Goal: Information Seeking & Learning: Find specific page/section

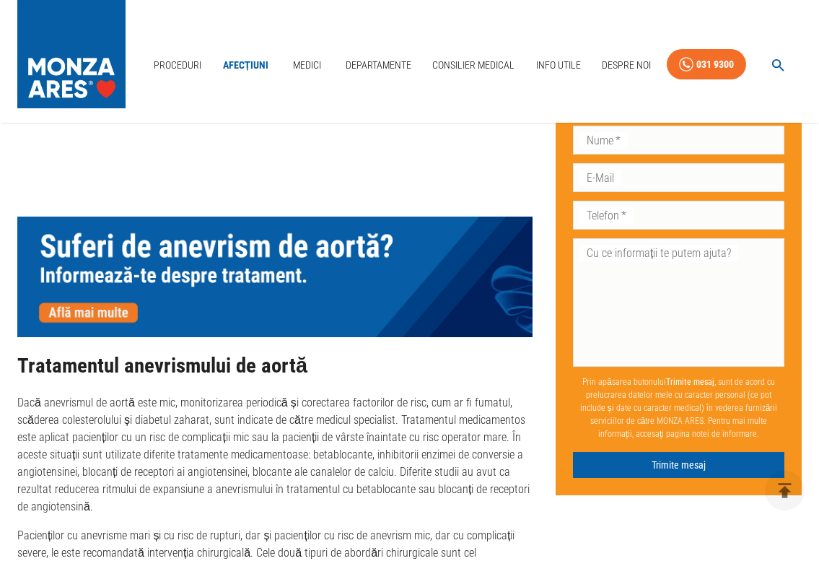
scroll to position [2238, 0]
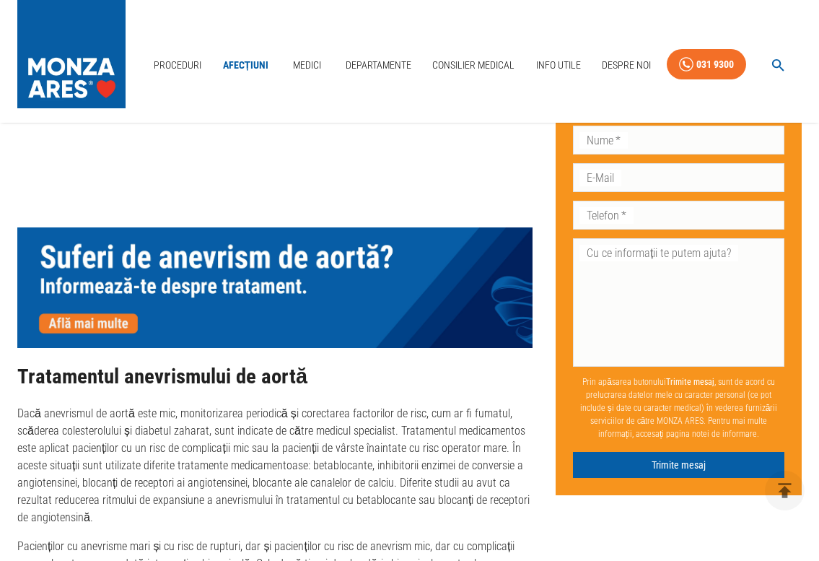
click at [102, 276] on img at bounding box center [274, 287] width 515 height 121
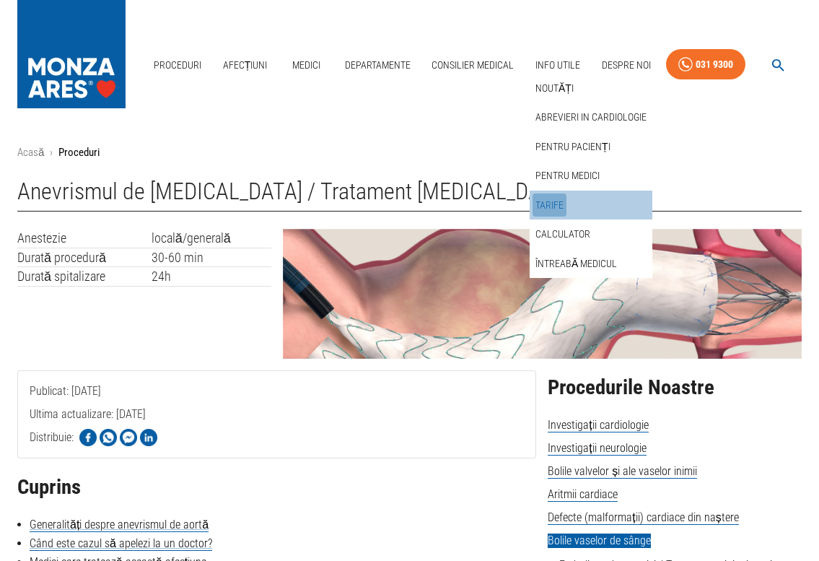
click at [549, 203] on link "Tarife" at bounding box center [550, 205] width 34 height 24
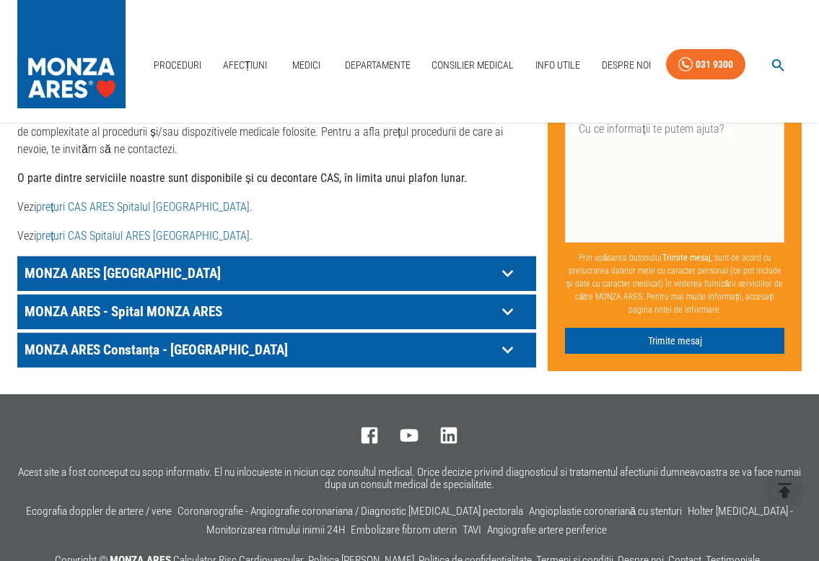
scroll to position [794, 0]
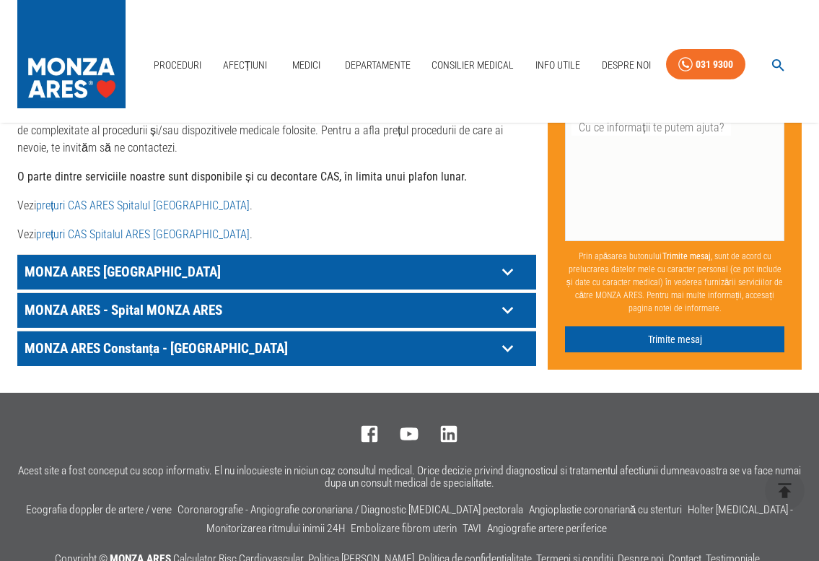
click at [512, 271] on icon at bounding box center [508, 272] width 22 height 22
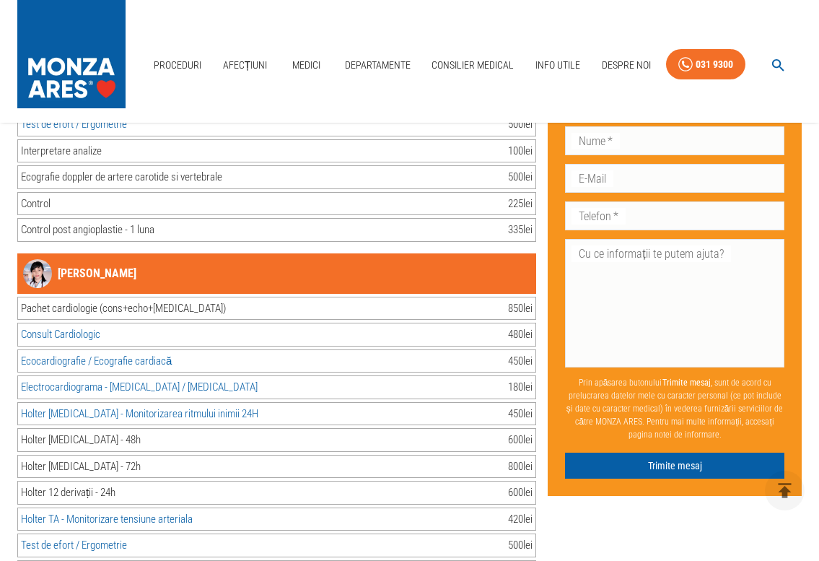
scroll to position [6570, 0]
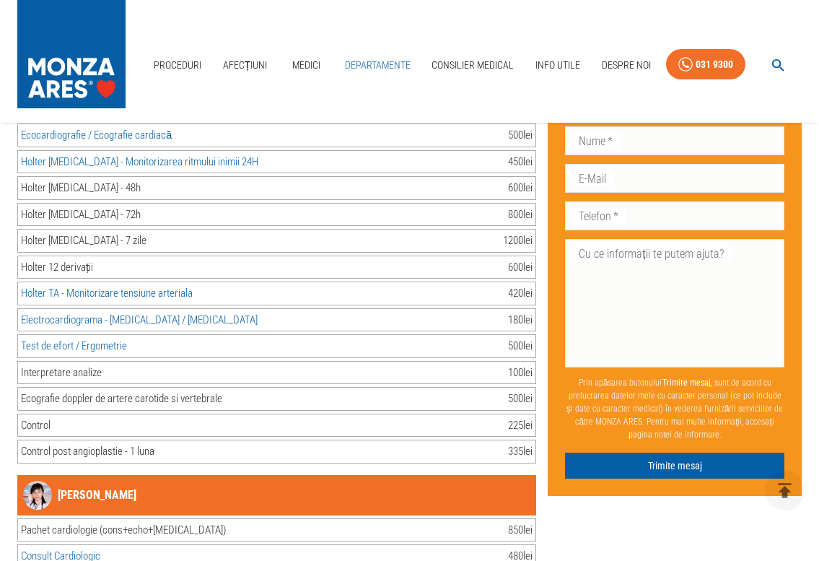
click at [371, 62] on link "Departamente" at bounding box center [377, 66] width 77 height 30
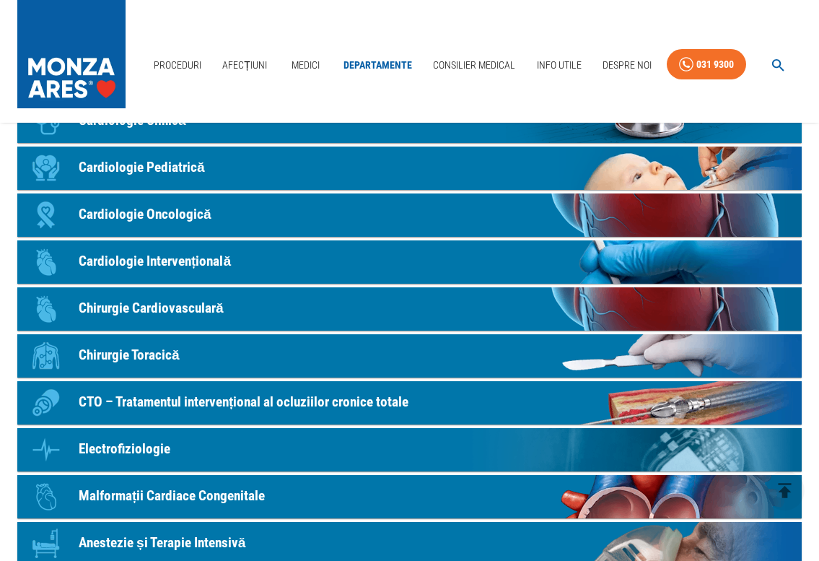
scroll to position [144, 0]
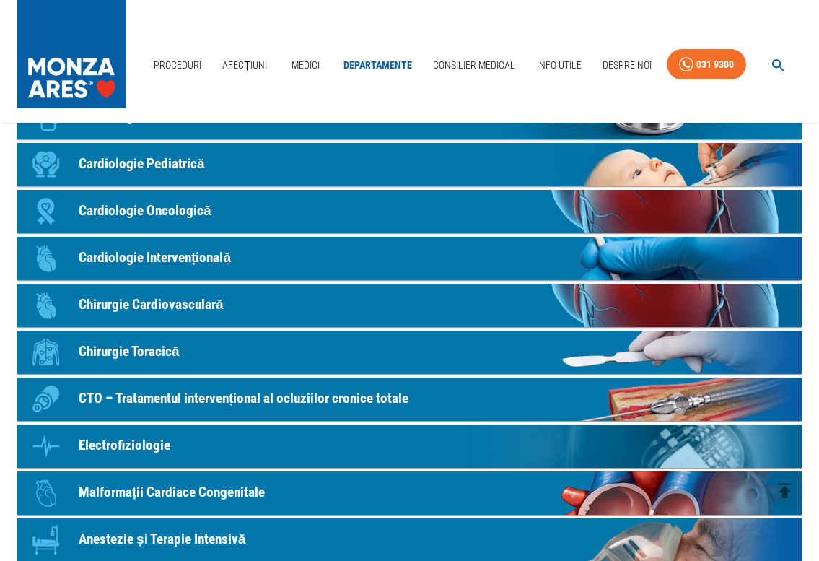
click at [128, 305] on p "Chirurgie Cardiovasculară" at bounding box center [151, 305] width 145 height 21
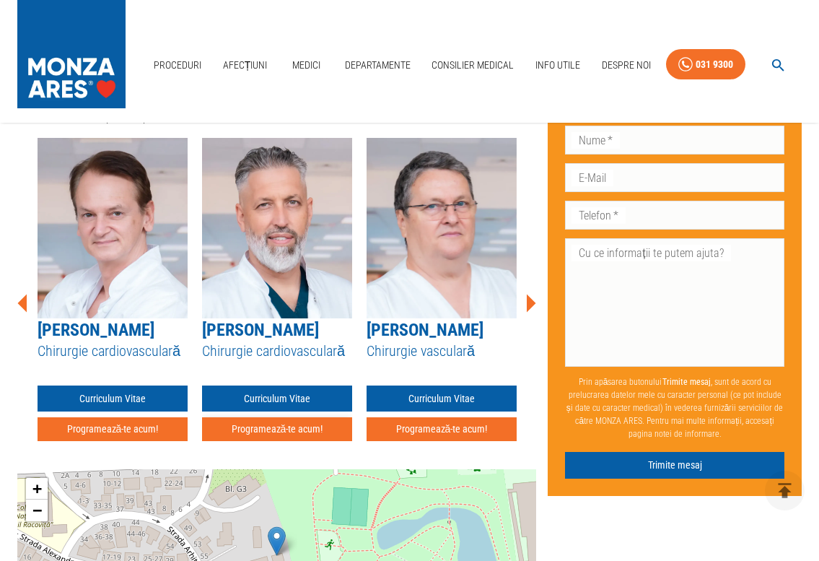
scroll to position [1660, 0]
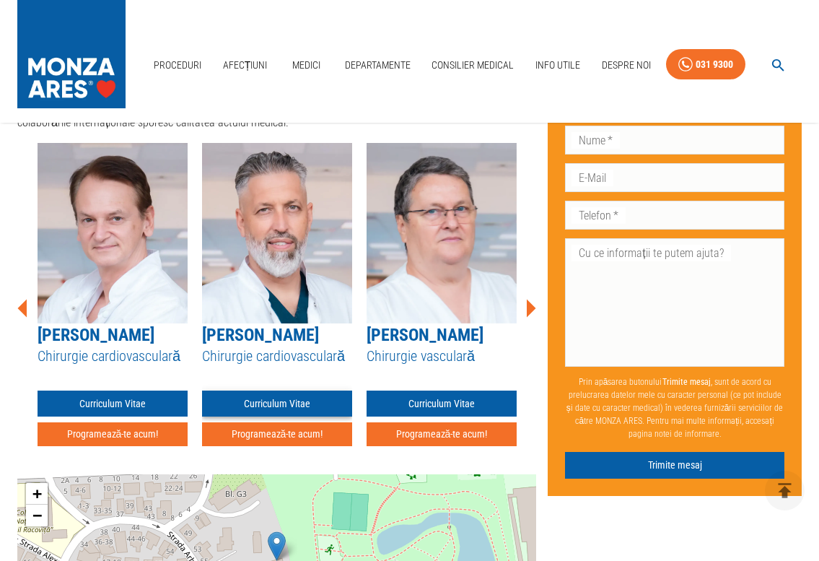
click at [262, 391] on link "Curriculum Vitae" at bounding box center [277, 404] width 150 height 27
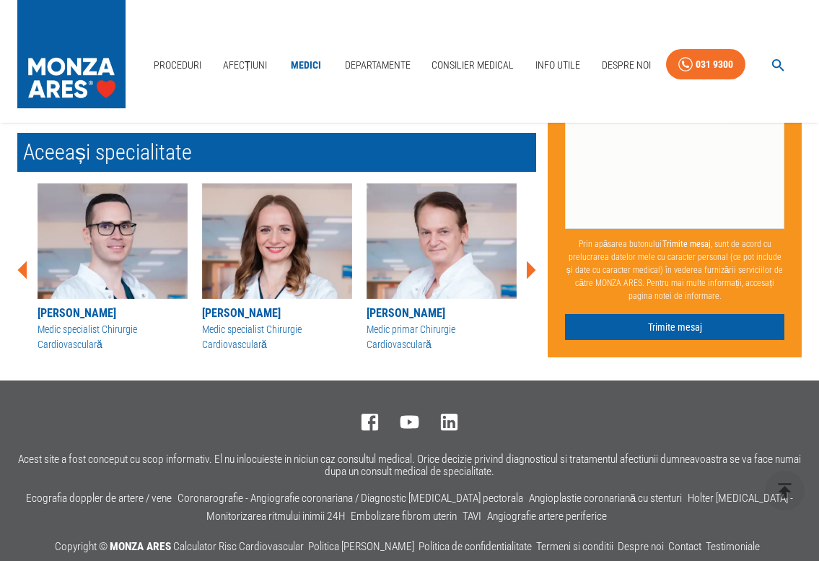
scroll to position [1805, 0]
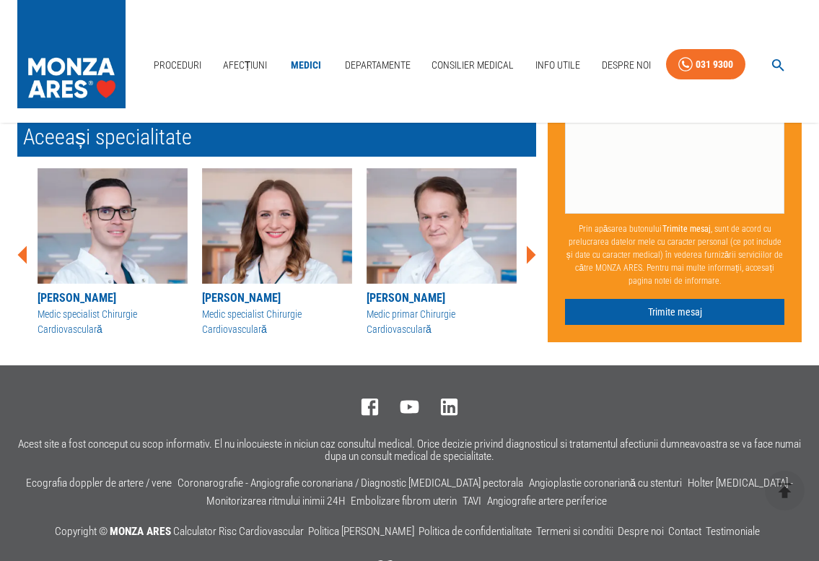
click at [271, 245] on img at bounding box center [277, 226] width 150 height 116
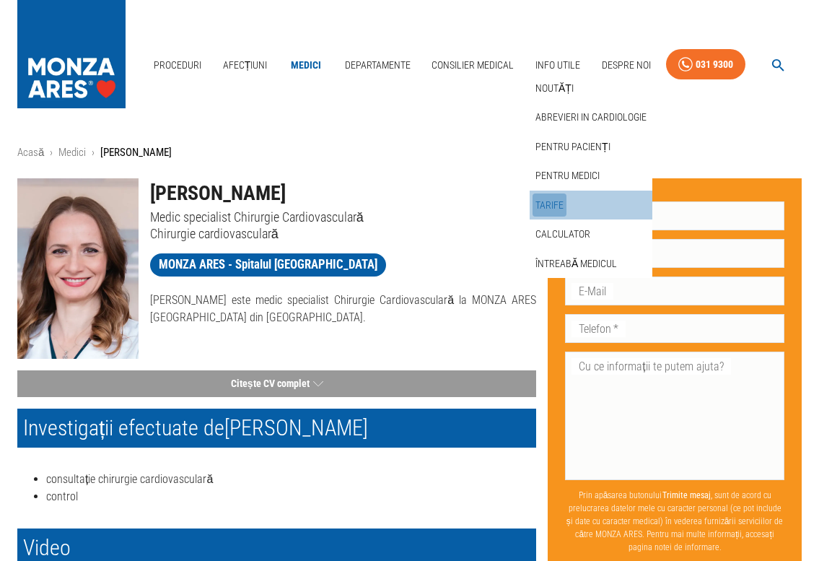
click at [549, 203] on link "Tarife" at bounding box center [550, 205] width 34 height 24
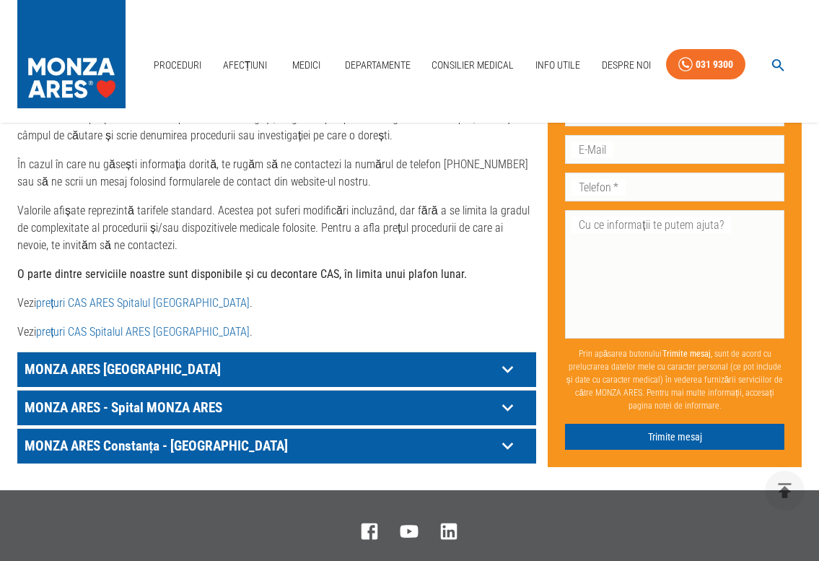
scroll to position [722, 0]
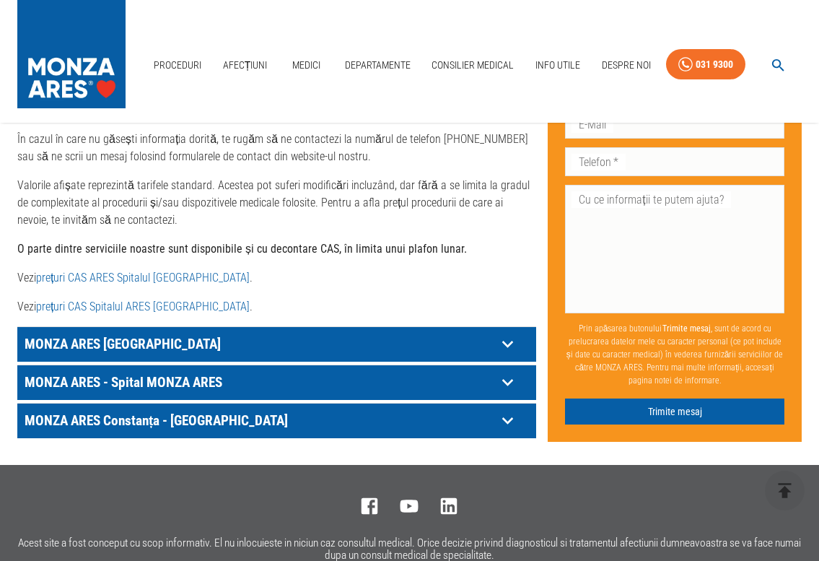
click at [118, 280] on link "prețuri CAS ARES Spitalul [GEOGRAPHIC_DATA]" at bounding box center [143, 278] width 214 height 14
